Goal: Task Accomplishment & Management: Complete application form

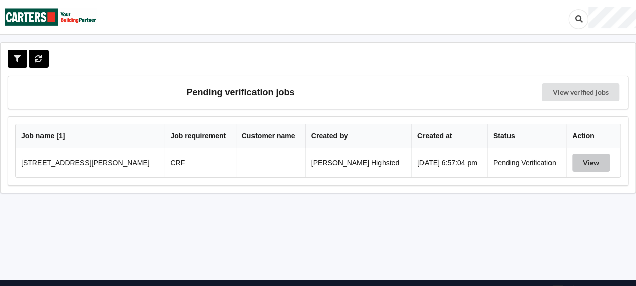
click at [584, 162] on button "View" at bounding box center [591, 162] width 37 height 18
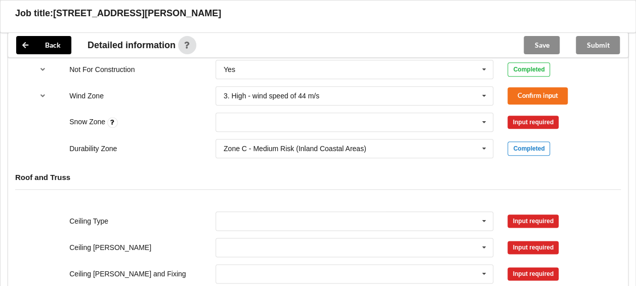
scroll to position [496, 0]
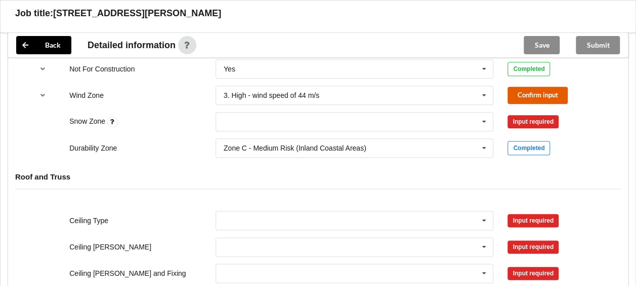
click at [534, 93] on button "Confirm input" at bounding box center [538, 95] width 60 height 17
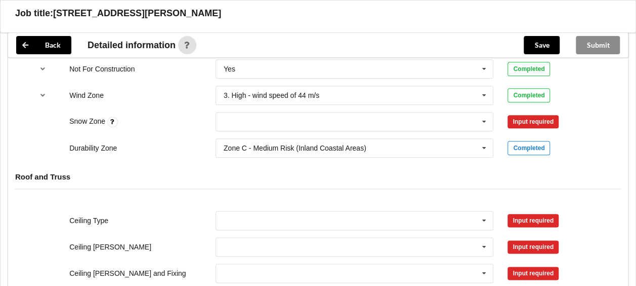
click at [529, 123] on div "Input required" at bounding box center [533, 121] width 51 height 13
click at [400, 126] on input "text" at bounding box center [355, 121] width 277 height 18
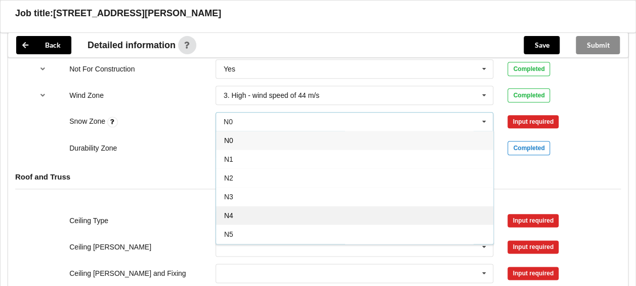
click at [242, 214] on div "N4" at bounding box center [354, 215] width 277 height 19
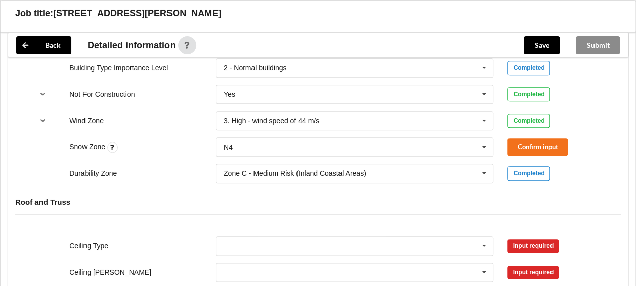
scroll to position [468, 0]
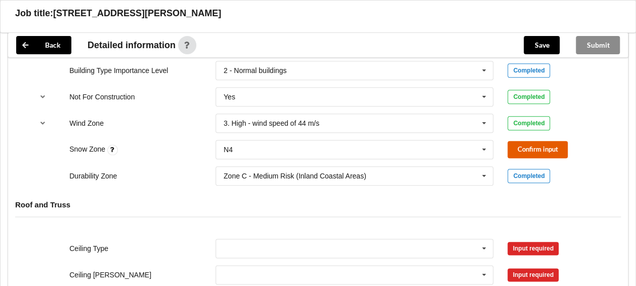
click at [542, 149] on button "Confirm input" at bounding box center [538, 149] width 60 height 17
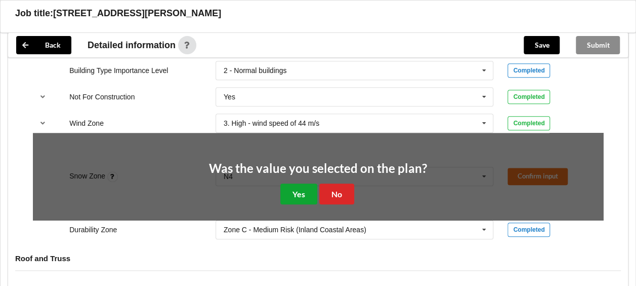
click at [291, 188] on button "Yes" at bounding box center [298, 193] width 37 height 21
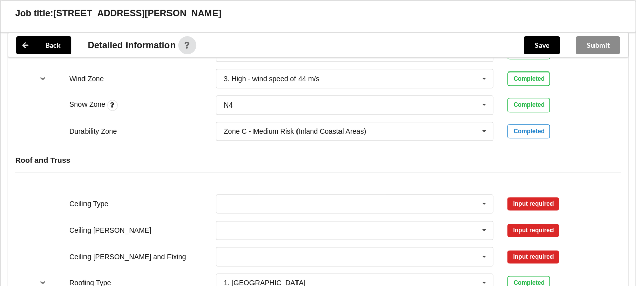
scroll to position [603, 0]
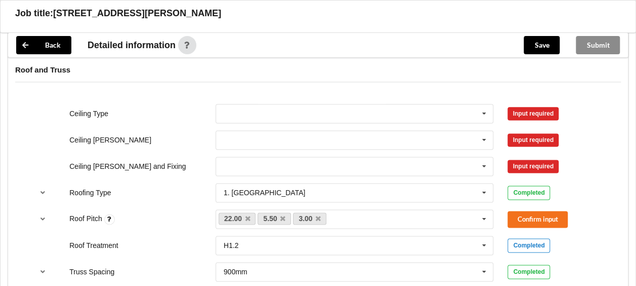
click at [434, 123] on div "400mm 450mm 600mm See Job Notes" at bounding box center [355, 139] width 293 height 33
click at [457, 114] on input "text" at bounding box center [355, 113] width 277 height 18
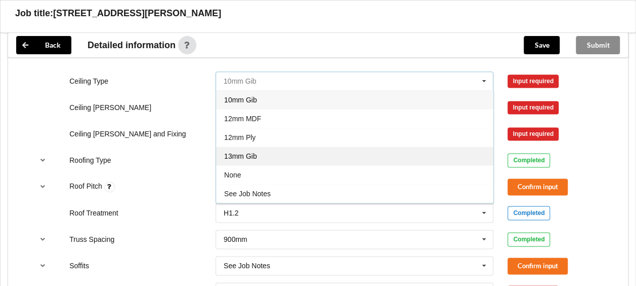
scroll to position [639, 0]
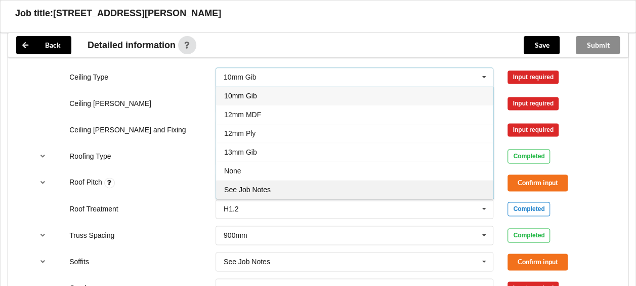
click at [290, 184] on div "See Job Notes" at bounding box center [354, 189] width 277 height 19
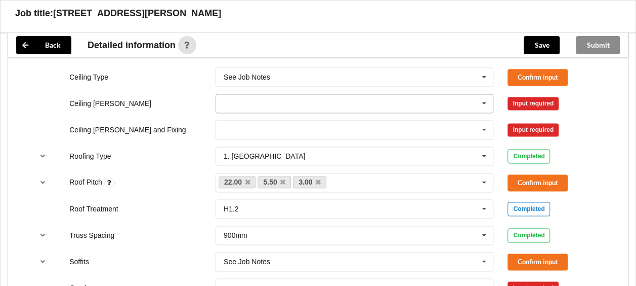
click at [413, 103] on input "text" at bounding box center [355, 103] width 277 height 18
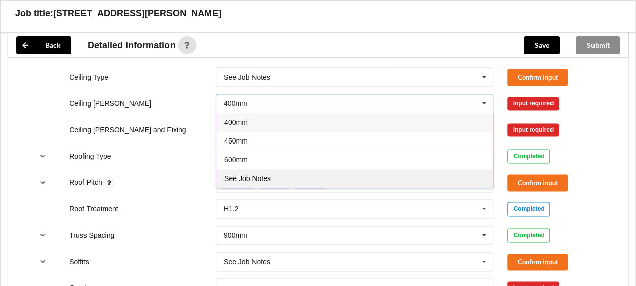
click at [267, 174] on span "See Job Notes" at bounding box center [247, 178] width 47 height 8
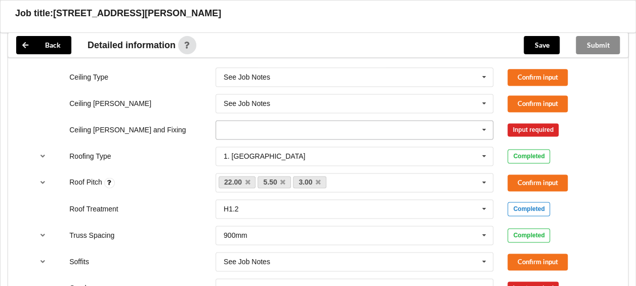
click at [317, 130] on input "text" at bounding box center [355, 129] width 277 height 18
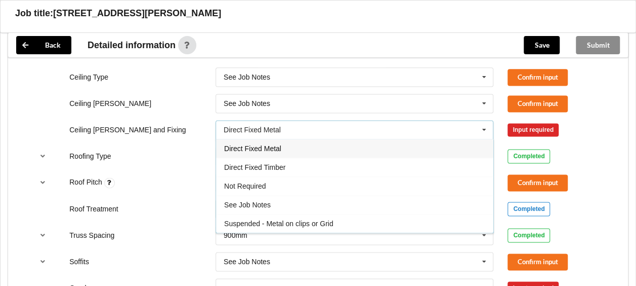
drag, startPoint x: 277, startPoint y: 205, endPoint x: 238, endPoint y: 199, distance: 39.4
click at [238, 200] on span "See Job Notes" at bounding box center [247, 204] width 47 height 8
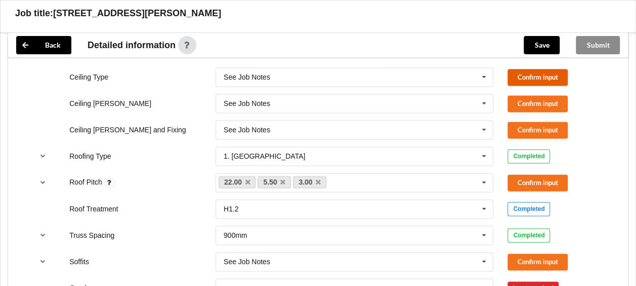
click at [548, 74] on button "Confirm input" at bounding box center [538, 77] width 60 height 17
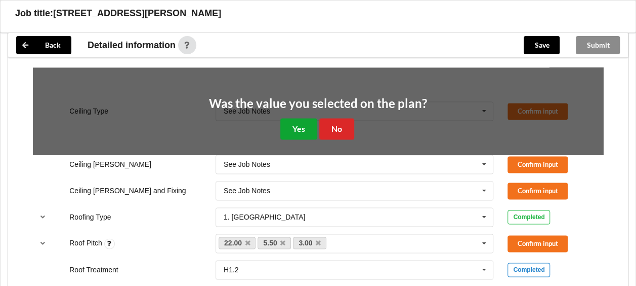
click at [307, 120] on button "Yes" at bounding box center [298, 128] width 37 height 21
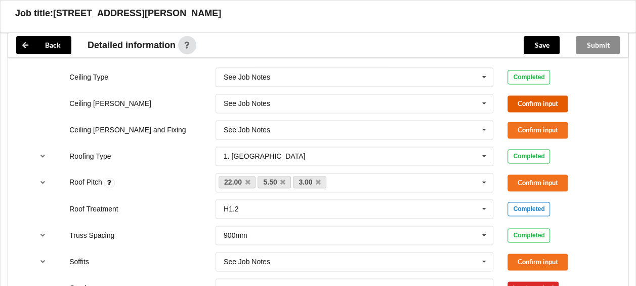
click at [515, 98] on button "Confirm input" at bounding box center [538, 103] width 60 height 17
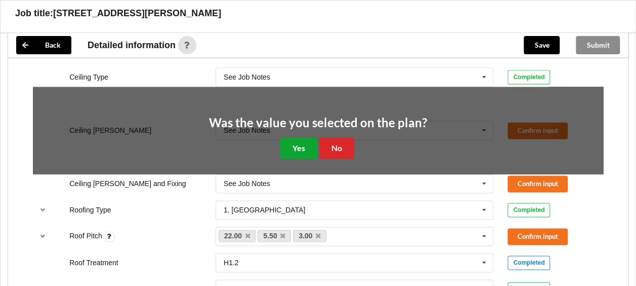
click at [298, 146] on button "Yes" at bounding box center [298, 147] width 37 height 21
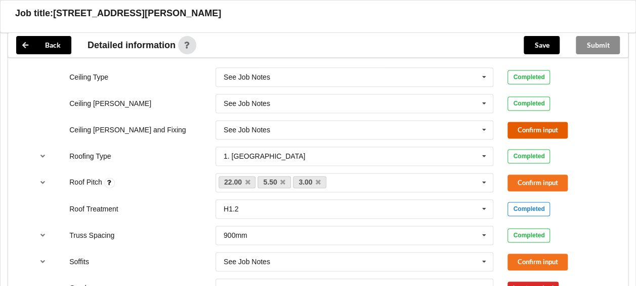
click at [530, 124] on button "Confirm input" at bounding box center [538, 129] width 60 height 17
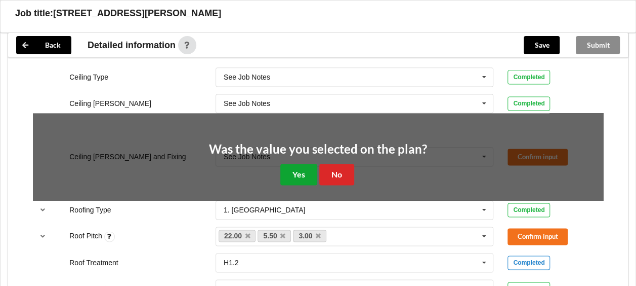
click at [304, 169] on button "Yes" at bounding box center [298, 174] width 37 height 21
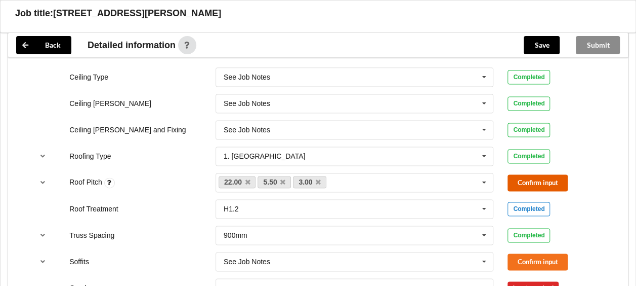
click at [522, 177] on button "Confirm input" at bounding box center [538, 182] width 60 height 17
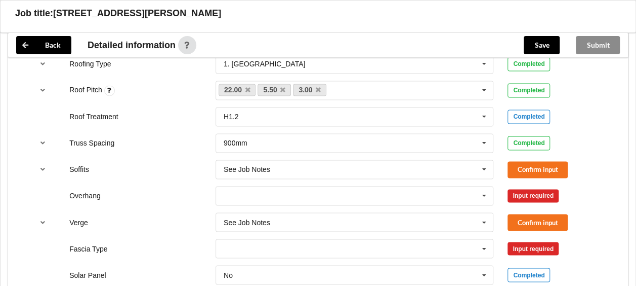
scroll to position [738, 0]
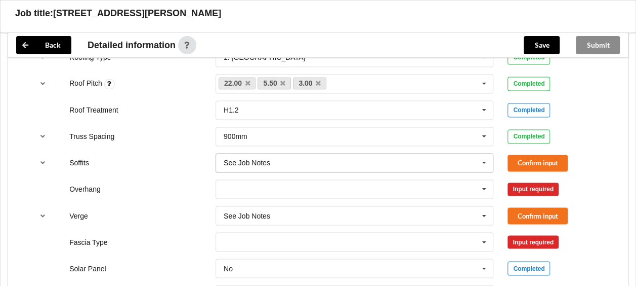
click at [419, 160] on input "text" at bounding box center [355, 162] width 277 height 18
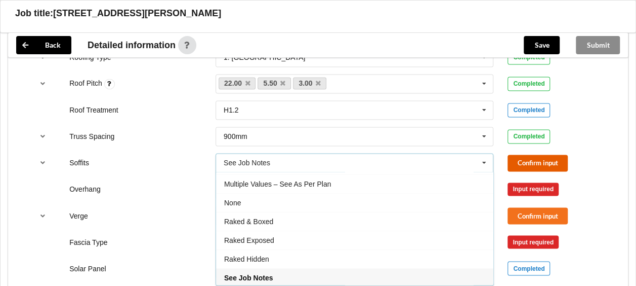
click at [558, 154] on button "Confirm input" at bounding box center [538, 162] width 60 height 17
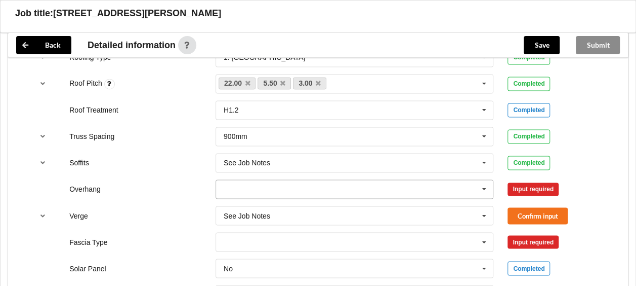
click at [473, 185] on input "text" at bounding box center [355, 189] width 277 height 18
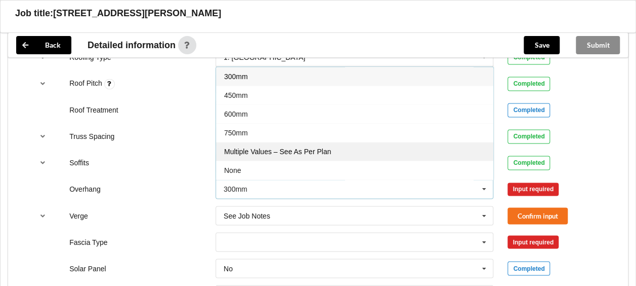
click at [262, 152] on div "Multiple Values – See As Per Plan" at bounding box center [354, 151] width 277 height 19
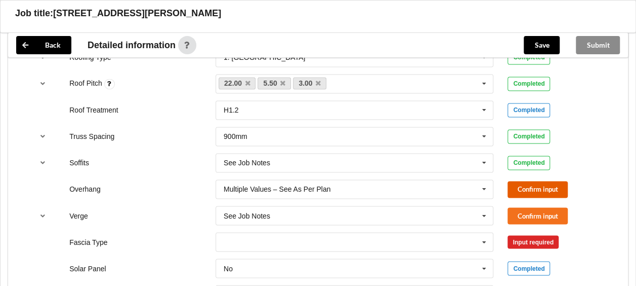
click at [532, 185] on button "Confirm input" at bounding box center [538, 189] width 60 height 17
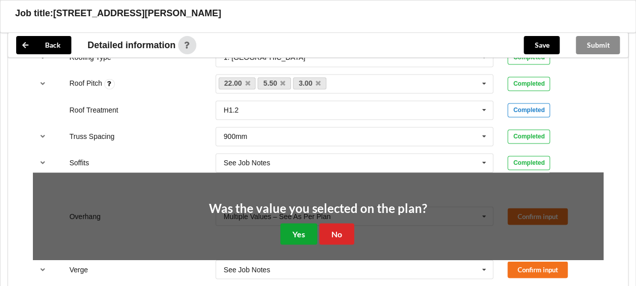
click at [303, 230] on button "Yes" at bounding box center [298, 233] width 37 height 21
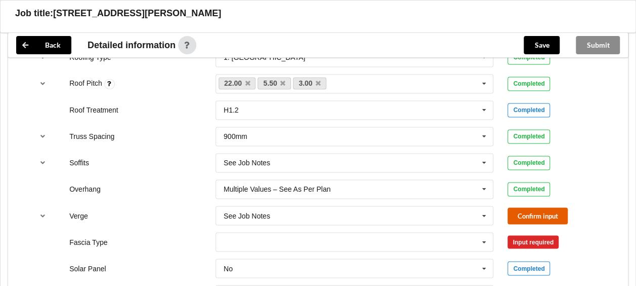
click at [522, 212] on button "Confirm input" at bounding box center [538, 215] width 60 height 17
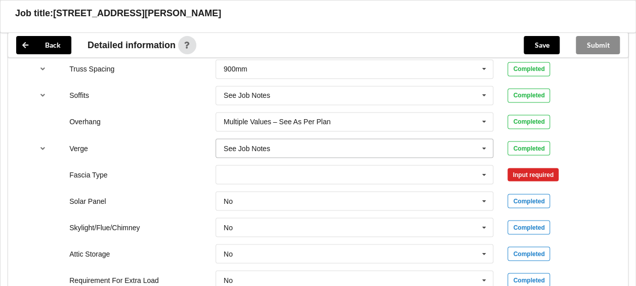
scroll to position [806, 0]
click at [459, 172] on input "text" at bounding box center [355, 174] width 277 height 18
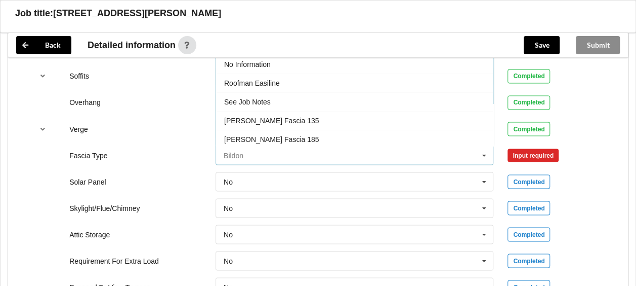
scroll to position [314, 0]
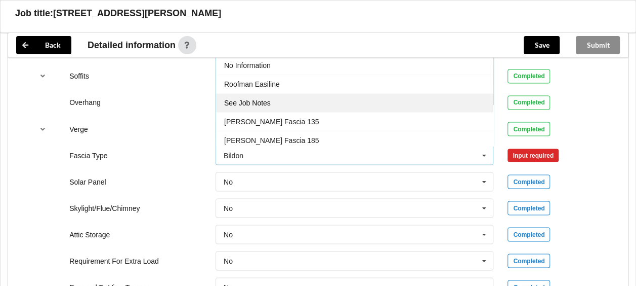
click at [268, 99] on span "See Job Notes" at bounding box center [247, 103] width 47 height 8
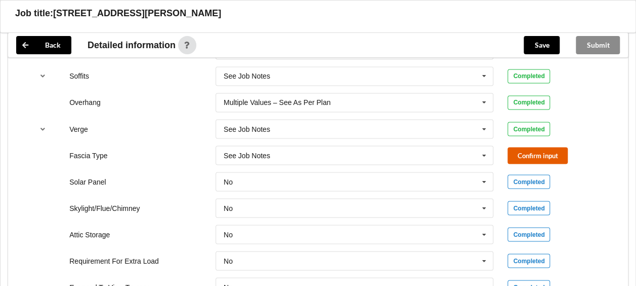
click at [541, 155] on button "Confirm input" at bounding box center [538, 155] width 60 height 17
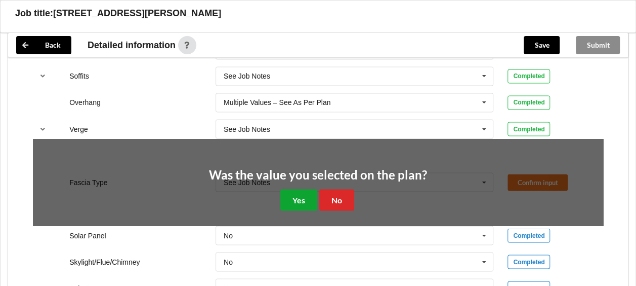
click at [294, 196] on button "Yes" at bounding box center [298, 199] width 37 height 21
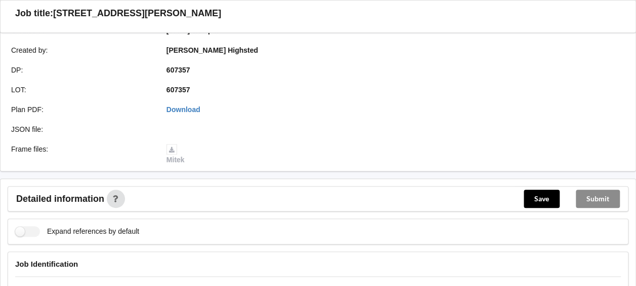
scroll to position [232, 0]
click at [553, 200] on button "Save" at bounding box center [542, 198] width 36 height 18
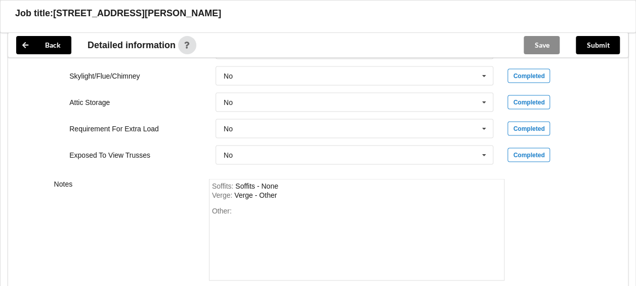
scroll to position [975, 0]
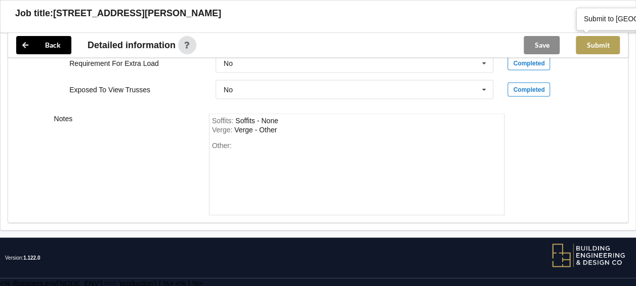
click at [599, 40] on button "Submit" at bounding box center [598, 45] width 44 height 18
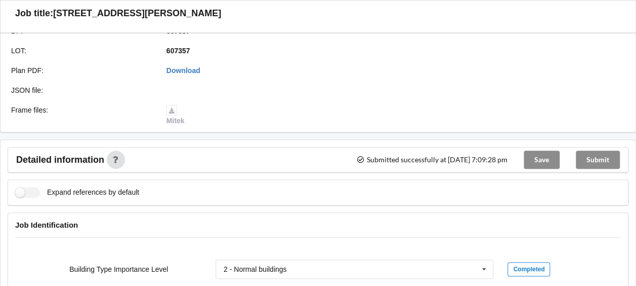
scroll to position [207, 0]
